Goal: Transaction & Acquisition: Purchase product/service

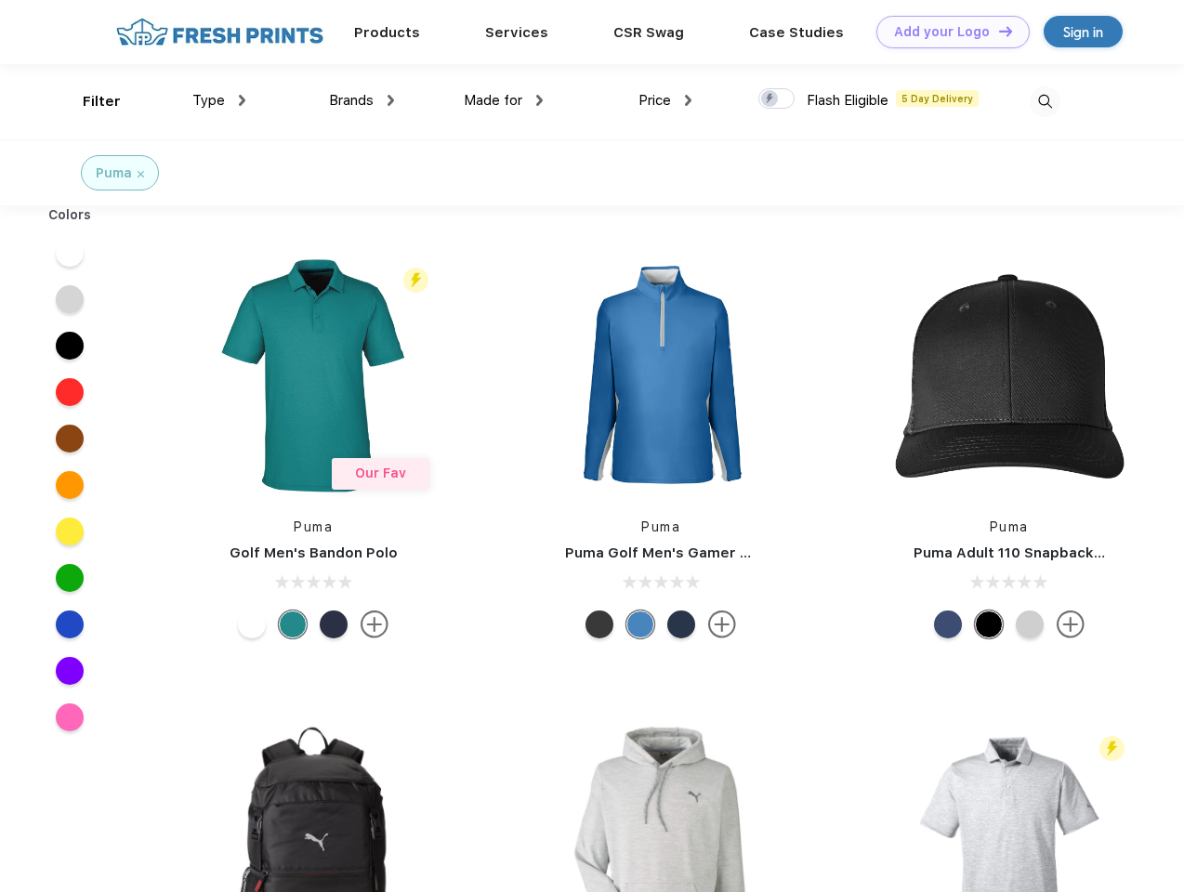
scroll to position [1, 0]
click at [946, 32] on link "Add your Logo Design Tool" at bounding box center [953, 32] width 153 height 33
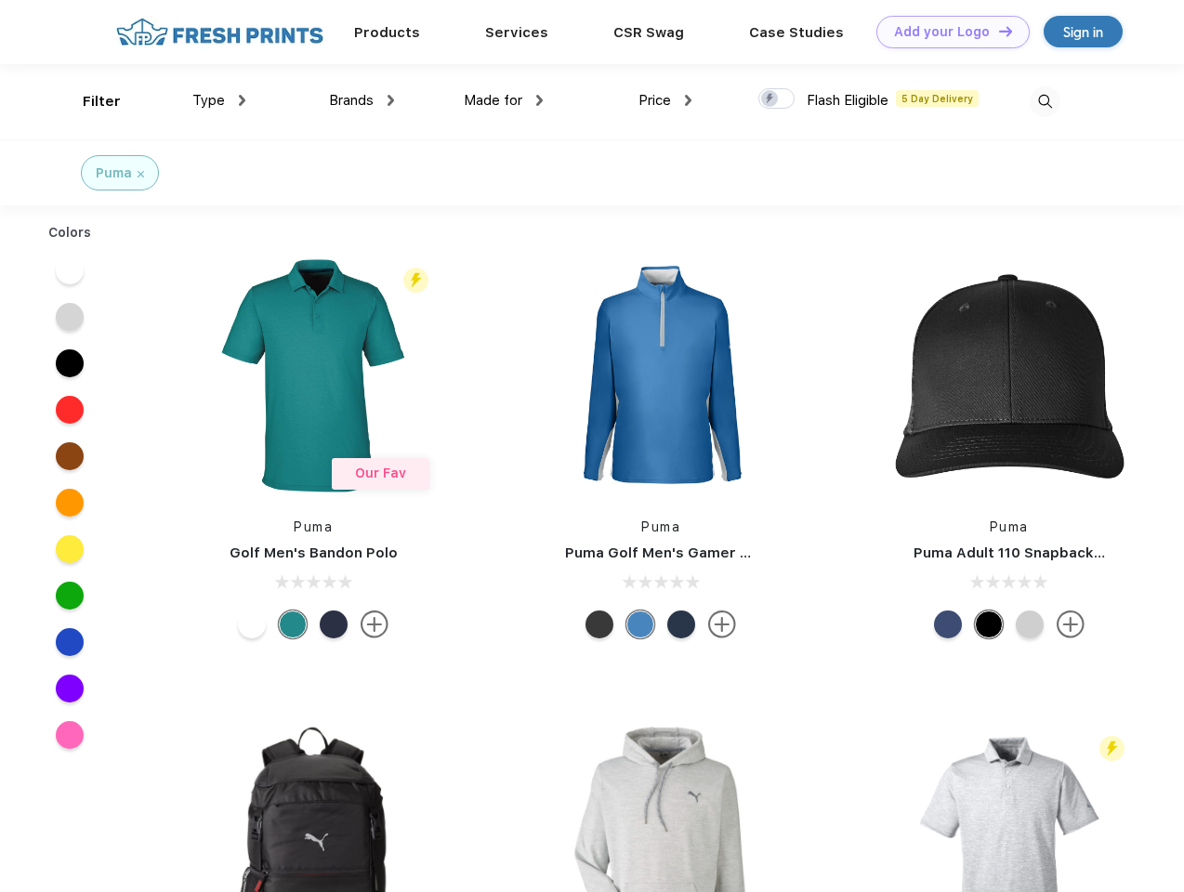
click at [0, 0] on div "Design Tool" at bounding box center [0, 0] width 0 height 0
click at [998, 31] on link "Add your Logo Design Tool" at bounding box center [953, 32] width 153 height 33
click at [89, 101] on div "Filter" at bounding box center [102, 101] width 38 height 21
click at [219, 100] on span "Type" at bounding box center [208, 100] width 33 height 17
click at [362, 100] on span "Brands" at bounding box center [351, 100] width 45 height 17
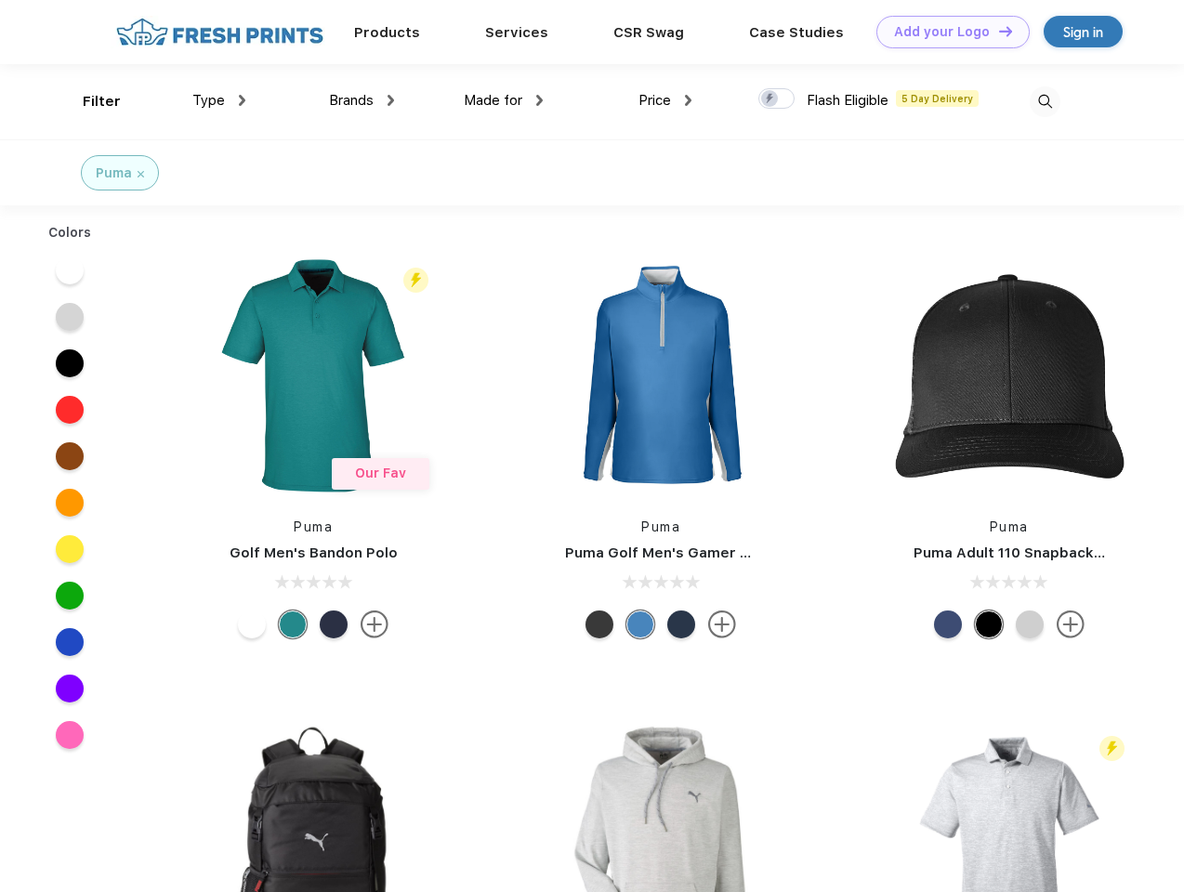
click at [504, 100] on span "Made for" at bounding box center [493, 100] width 59 height 17
click at [666, 100] on span "Price" at bounding box center [655, 100] width 33 height 17
click at [777, 99] on div at bounding box center [777, 98] width 36 height 20
click at [771, 99] on input "checkbox" at bounding box center [765, 93] width 12 height 12
click at [1045, 101] on img at bounding box center [1045, 101] width 31 height 31
